Goal: Transaction & Acquisition: Book appointment/travel/reservation

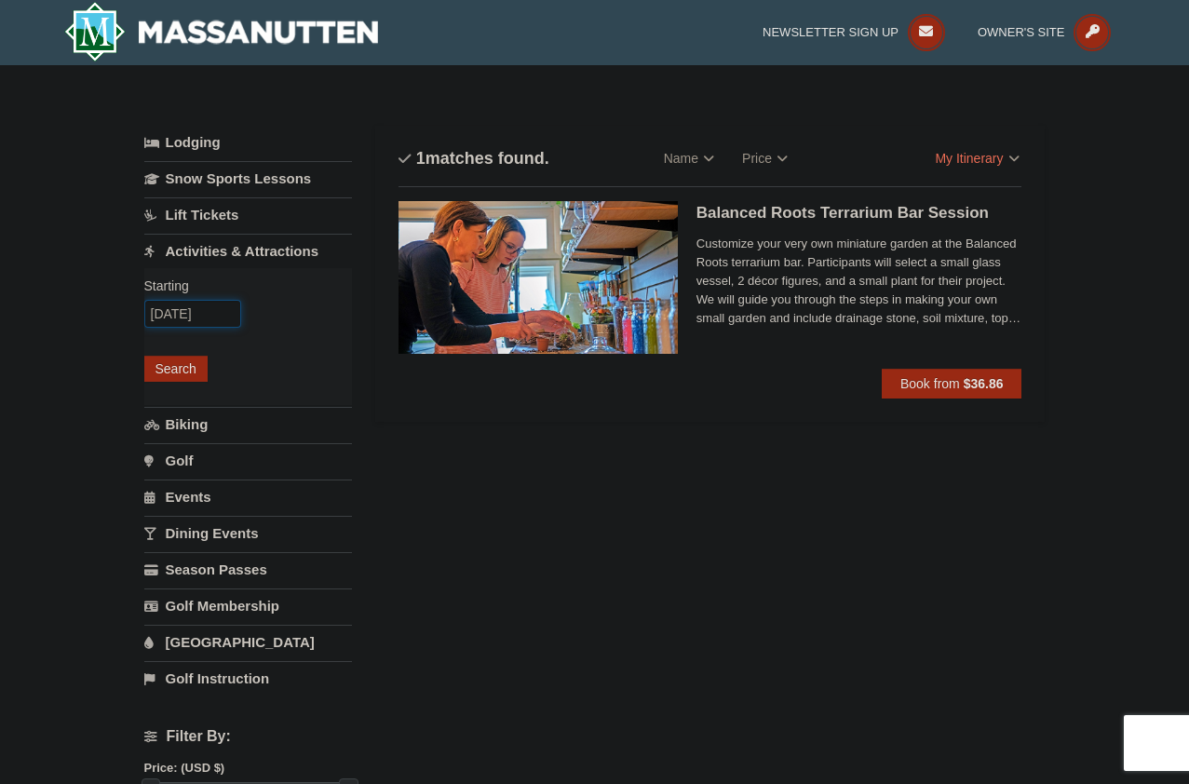
click at [183, 314] on input "09/12/2025" at bounding box center [192, 314] width 97 height 28
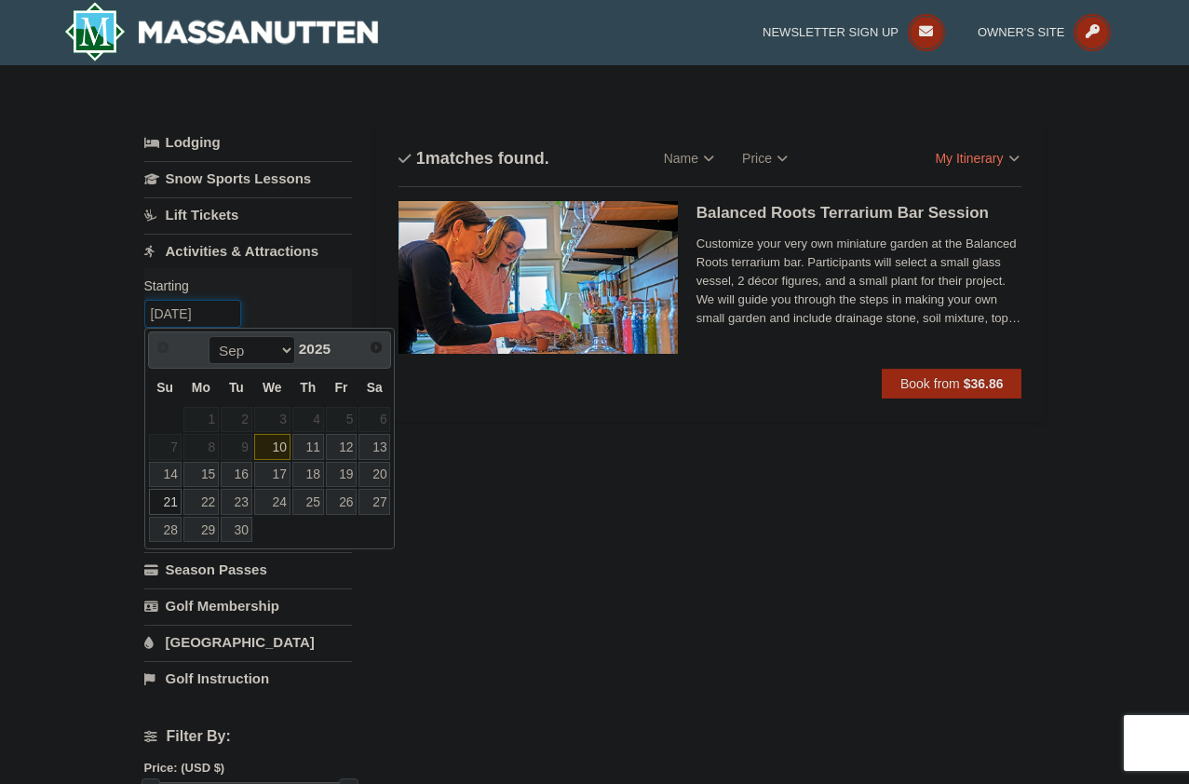
type input "09/21/2025"
click at [469, 463] on div "Lodging Arrival Please format dates MM/DD/YYYY Please format dates MM/DD/YYYY 0…" at bounding box center [594, 745] width 901 height 1239
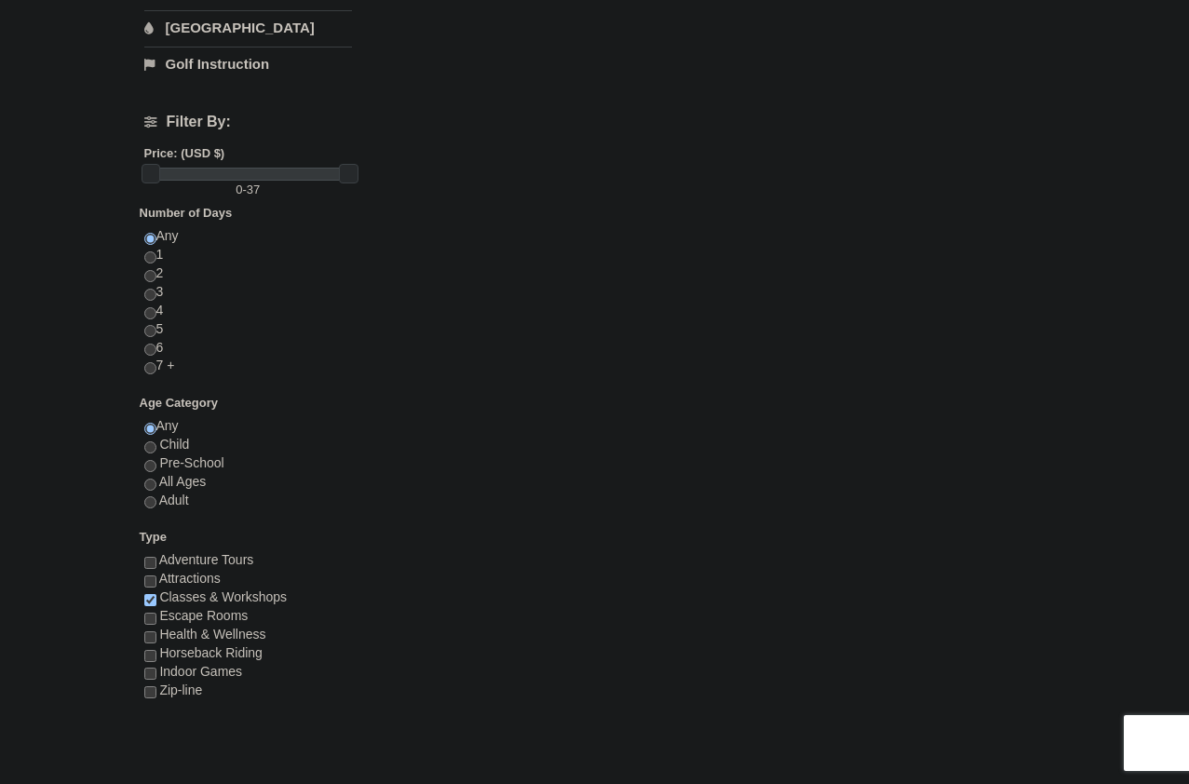
scroll to position [652, 0]
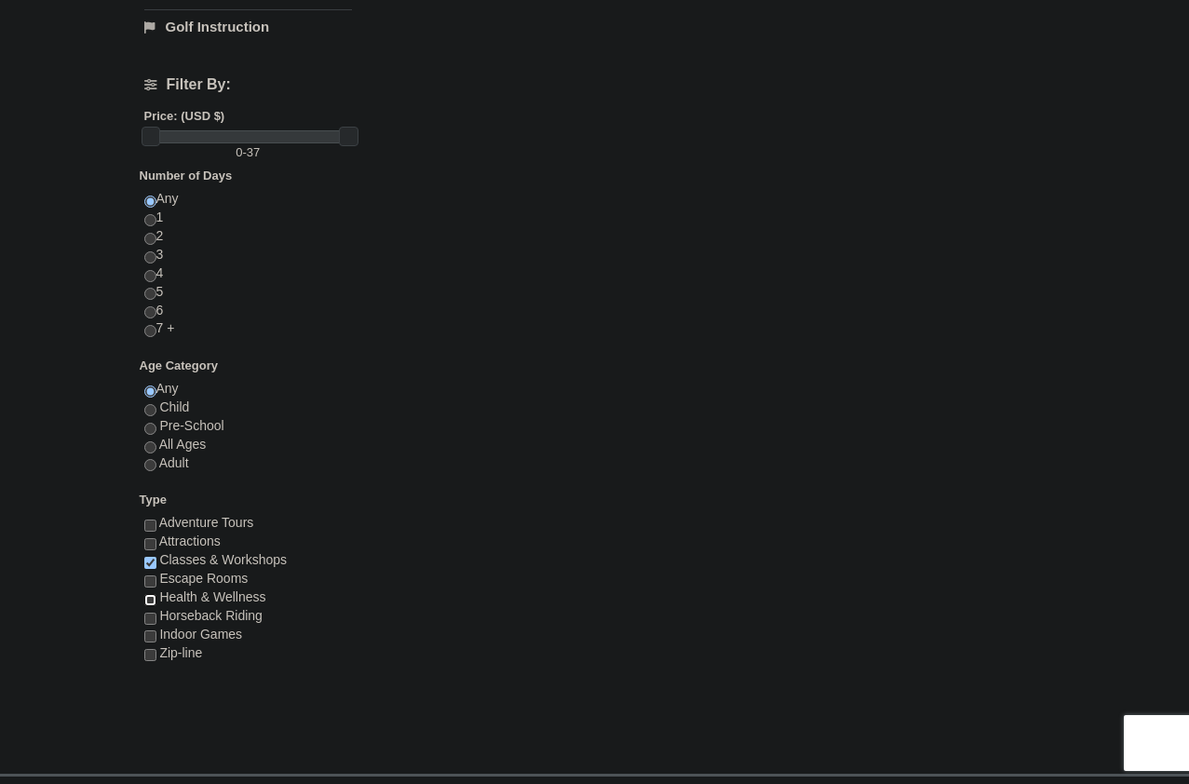
click at [151, 597] on input "checkbox" at bounding box center [150, 600] width 12 height 12
checkbox input "true"
click at [148, 638] on input "checkbox" at bounding box center [150, 636] width 12 height 12
checkbox input "true"
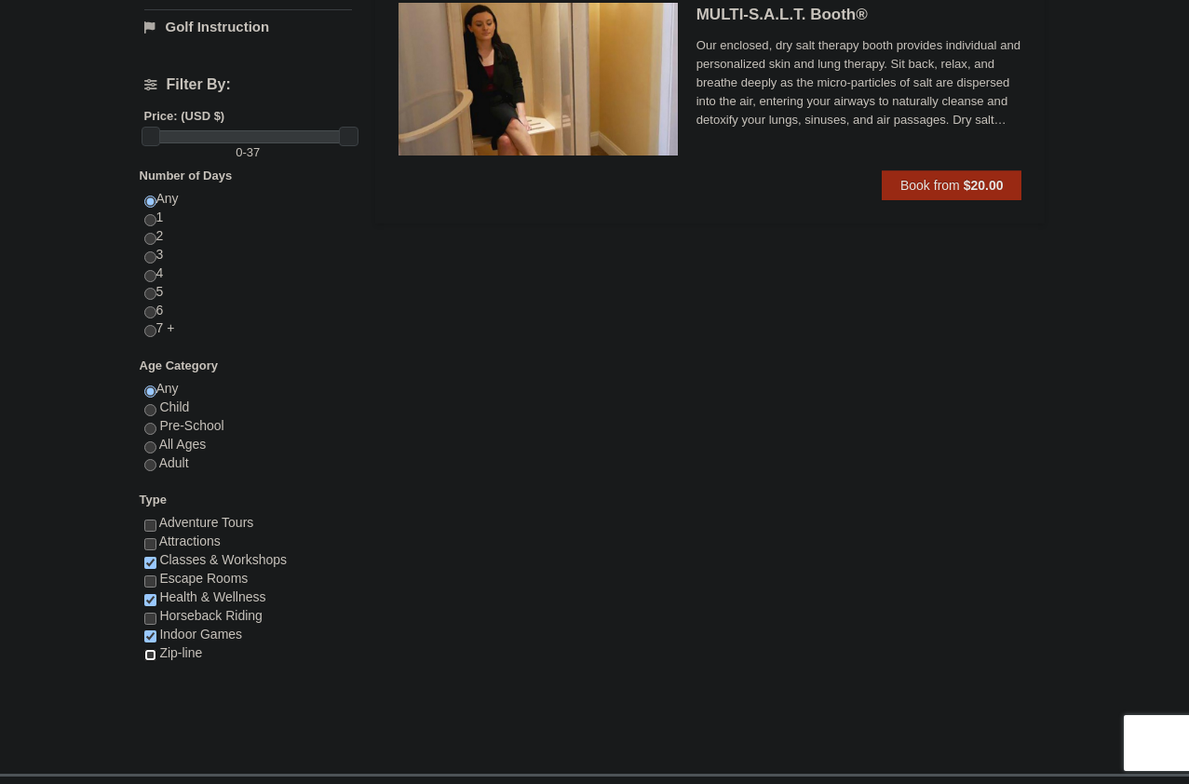
click at [154, 655] on input "checkbox" at bounding box center [150, 655] width 12 height 12
checkbox input "true"
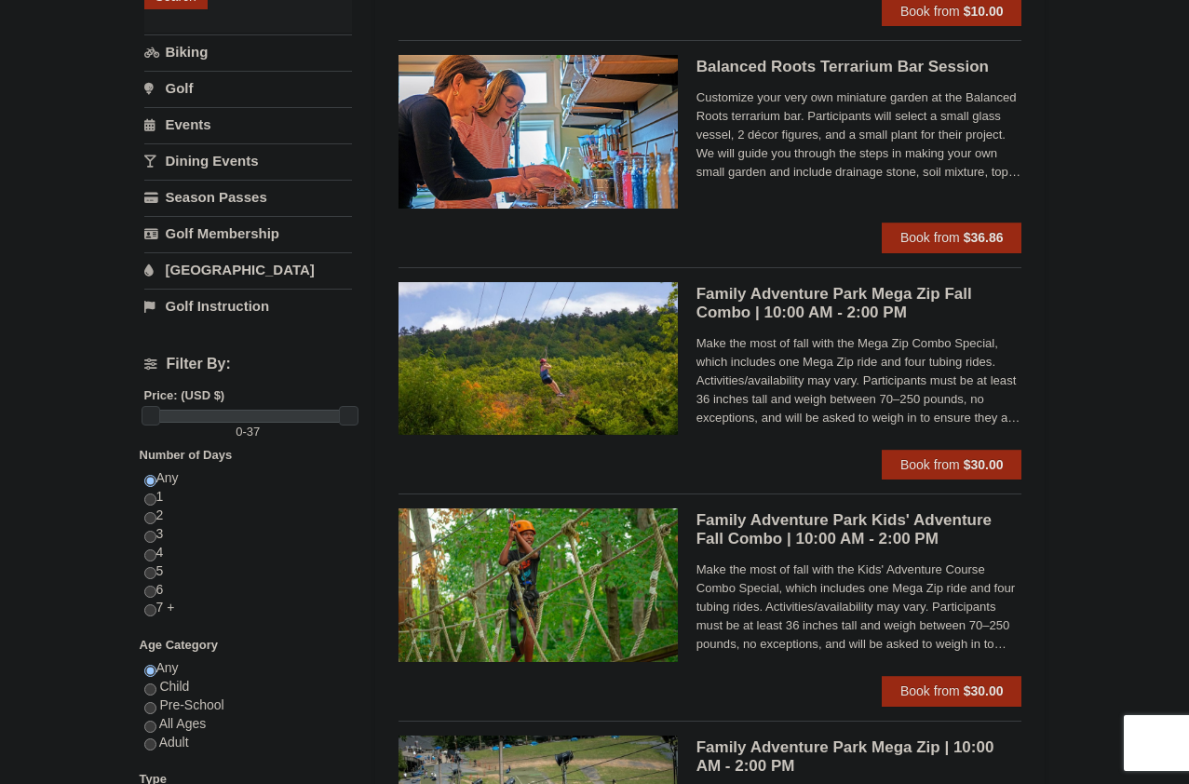
scroll to position [0, 0]
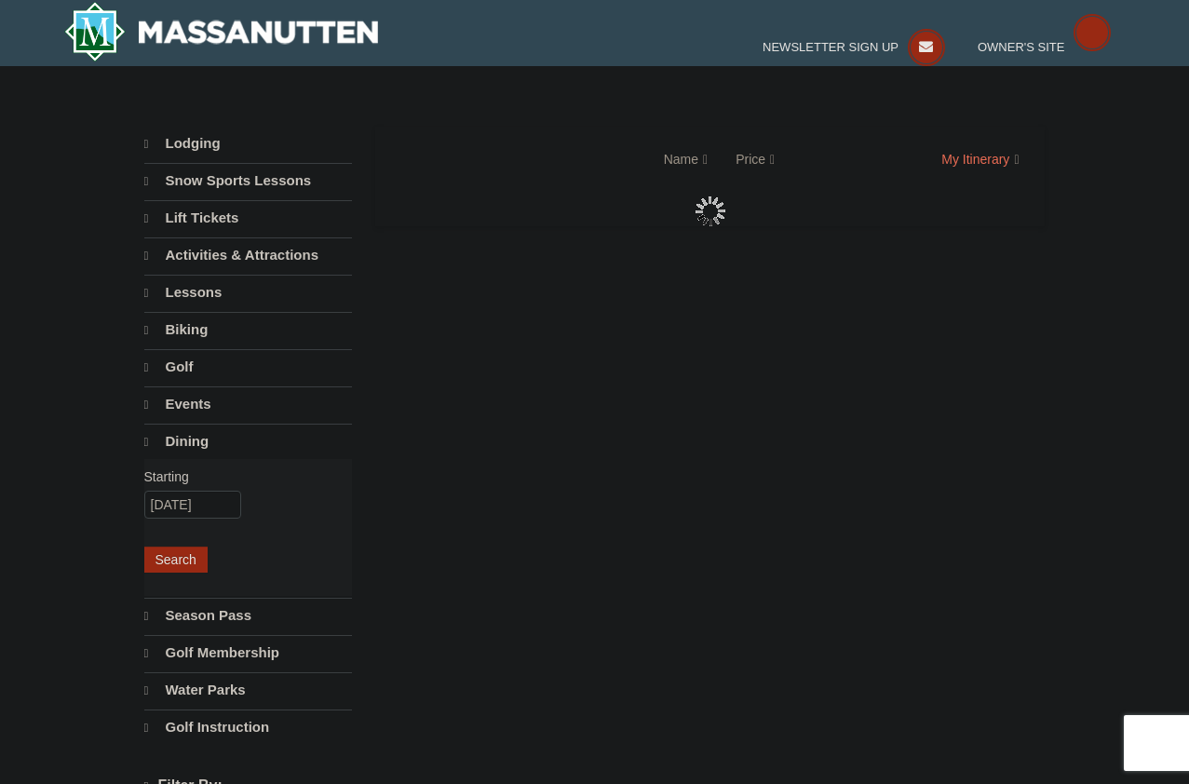
select select "9"
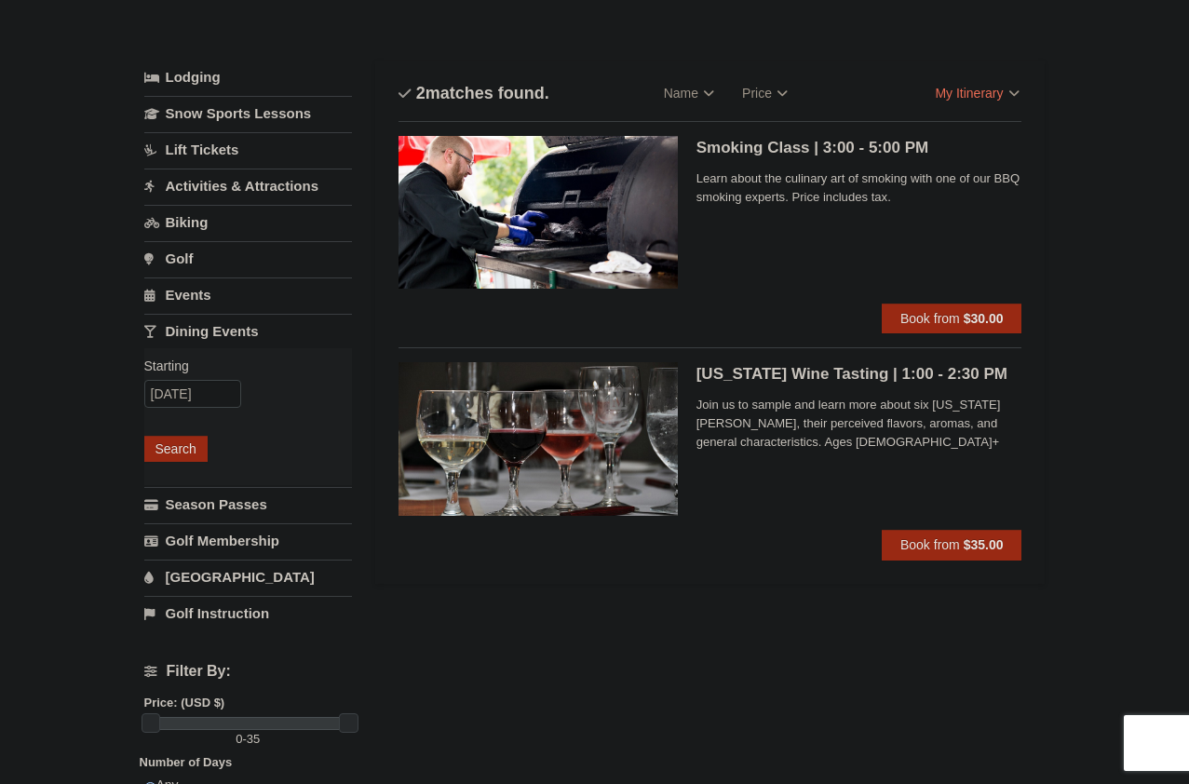
scroll to position [186, 0]
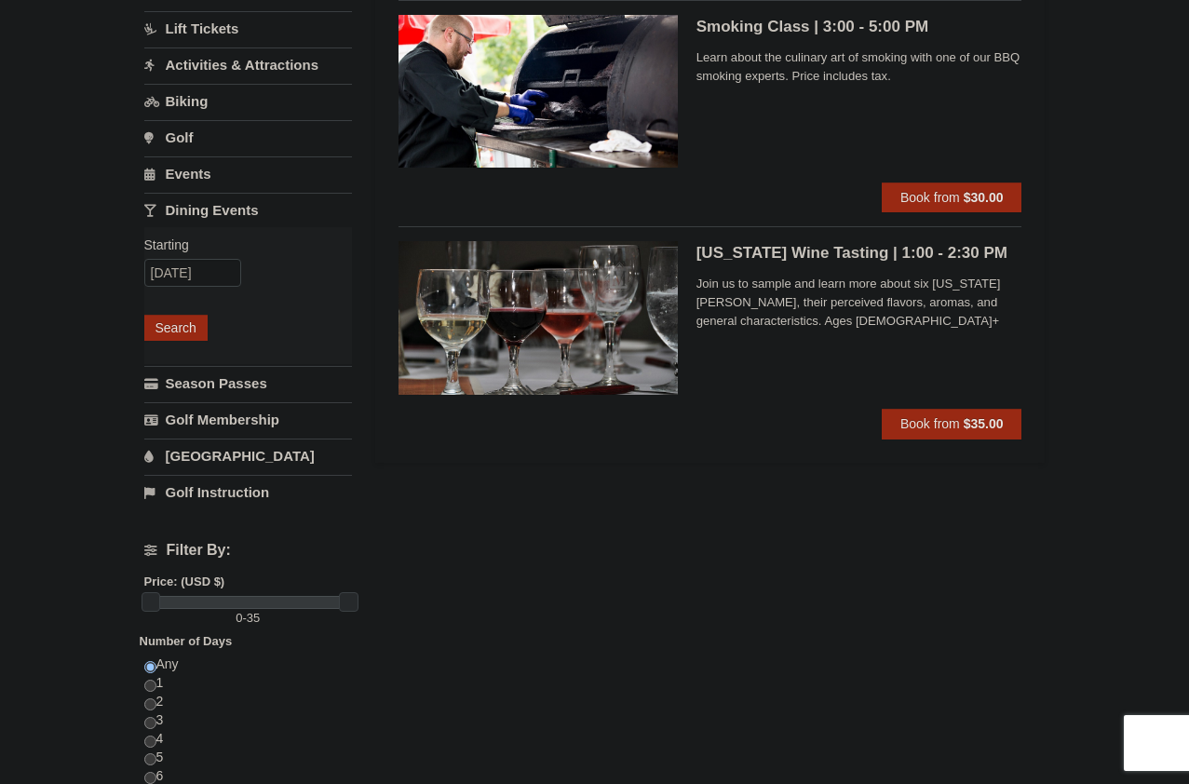
click at [789, 255] on h5 "[US_STATE] Wine Tasting | 1:00 - 2:30 PM Massanutten Dining" at bounding box center [860, 253] width 326 height 19
